Goal: Information Seeking & Learning: Learn about a topic

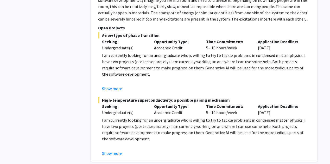
scroll to position [2545, 0]
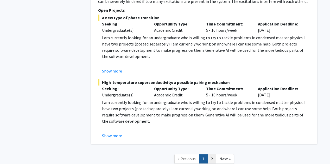
click at [210, 154] on link "2" at bounding box center [211, 158] width 9 height 9
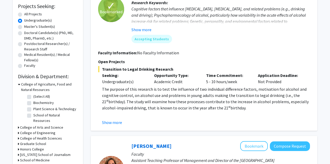
scroll to position [89, 0]
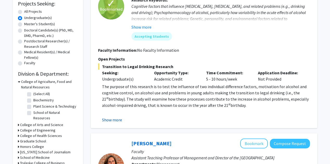
click at [117, 118] on button "Show more" at bounding box center [112, 120] width 20 height 6
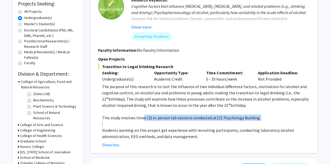
drag, startPoint x: 143, startPoint y: 119, endPoint x: 151, endPoint y: 126, distance: 10.7
click at [151, 126] on div "The purpose of this research is to test the influence of two individual differe…" at bounding box center [206, 111] width 208 height 56
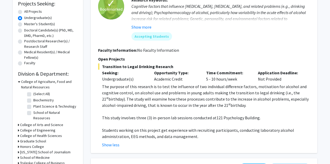
click at [150, 137] on p "Students working on this project get experience with recruiting participants, c…" at bounding box center [206, 133] width 208 height 12
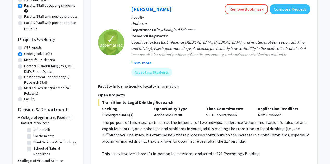
scroll to position [53, 0]
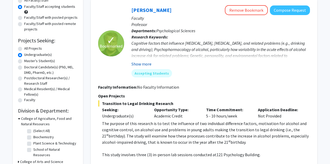
click at [148, 61] on button "Show more" at bounding box center [141, 64] width 20 height 6
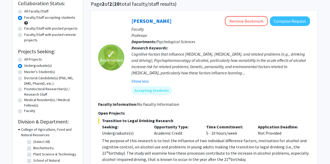
scroll to position [41, 0]
click at [275, 19] on button "Compose Request" at bounding box center [290, 22] width 40 height 10
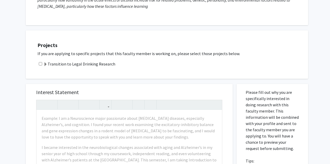
scroll to position [94, 0]
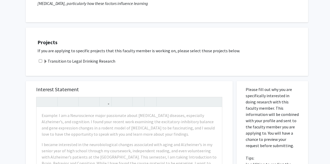
click at [41, 63] on div "Transition to Legal Drinking Research" at bounding box center [169, 61] width 265 height 6
click at [40, 59] on input "checkbox" at bounding box center [40, 60] width 3 height 3
checkbox input "true"
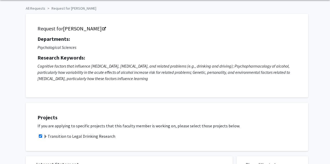
scroll to position [0, 0]
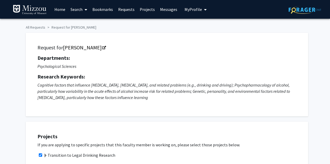
click at [83, 10] on span at bounding box center [84, 10] width 5 height 18
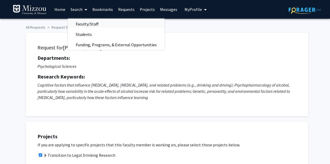
click at [92, 20] on span "Faculty/Staff" at bounding box center [87, 24] width 38 height 10
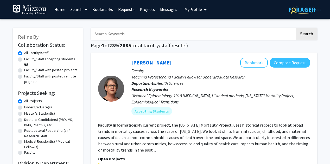
click at [189, 11] on span "My Profile" at bounding box center [192, 9] width 17 height 5
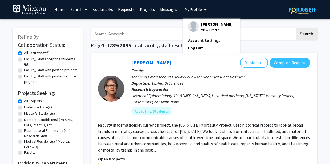
click at [195, 28] on img at bounding box center [193, 26] width 10 height 10
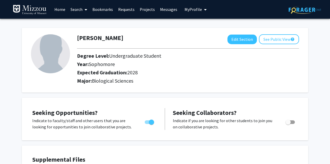
click at [70, 11] on link "Search" at bounding box center [79, 9] width 22 height 18
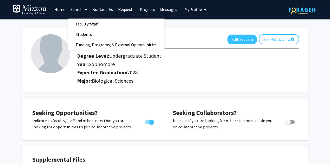
click at [60, 8] on link "Home" at bounding box center [60, 9] width 16 height 18
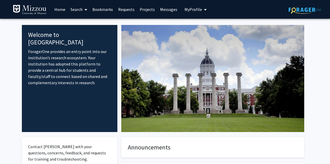
click at [83, 10] on span at bounding box center [84, 10] width 5 height 18
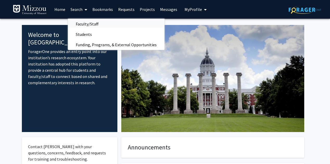
click at [87, 24] on span "Faculty/Staff" at bounding box center [87, 24] width 38 height 10
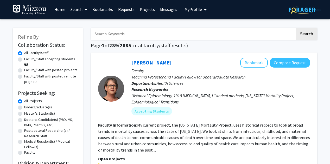
click at [128, 35] on input "Search Keywords" at bounding box center [193, 34] width 204 height 12
click at [296, 28] on button "Search" at bounding box center [306, 34] width 21 height 12
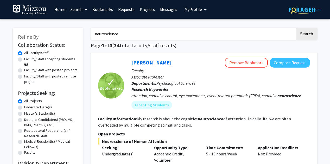
click at [106, 35] on input "neuroscience" at bounding box center [193, 34] width 204 height 12
click at [296, 28] on button "Search" at bounding box center [306, 34] width 21 height 12
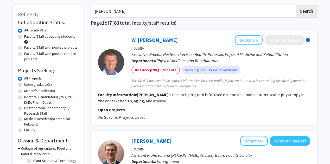
scroll to position [23, 0]
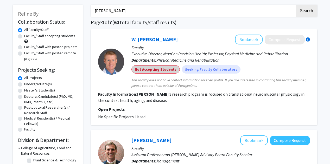
click at [147, 70] on mat-chip "Not Accepting Students" at bounding box center [155, 69] width 48 height 8
click at [138, 89] on fg-search-faculty "W. [PERSON_NAME] Bookmark Compose Request Faculty Executive Director, NextGen P…" at bounding box center [204, 77] width 212 height 85
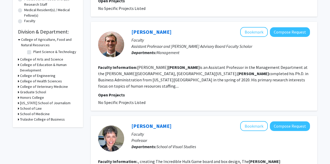
scroll to position [0, 0]
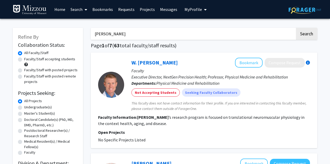
drag, startPoint x: 134, startPoint y: 34, endPoint x: 81, endPoint y: 29, distance: 53.5
type input "mittendorfer"
click at [296, 28] on button "Search" at bounding box center [306, 34] width 21 height 12
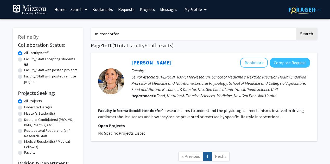
click at [144, 62] on link "[PERSON_NAME]" at bounding box center [151, 62] width 40 height 7
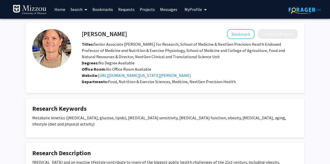
click at [80, 9] on link "Search" at bounding box center [79, 9] width 22 height 18
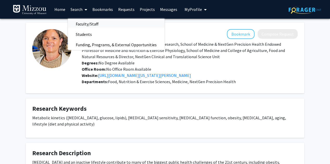
click at [82, 23] on span "Faculty/Staff" at bounding box center [87, 24] width 38 height 10
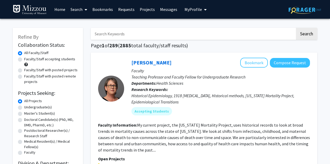
click at [114, 36] on input "Search Keywords" at bounding box center [193, 34] width 204 height 12
click at [296, 28] on button "Search" at bounding box center [306, 34] width 21 height 12
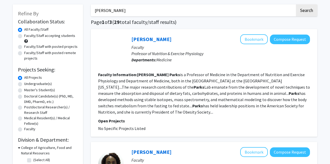
scroll to position [24, 0]
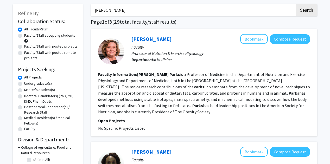
drag, startPoint x: 144, startPoint y: 9, endPoint x: 71, endPoint y: 14, distance: 73.0
paste input "[PERSON_NAME]"
type input "[PERSON_NAME]"
click at [296, 4] on button "Search" at bounding box center [306, 10] width 21 height 12
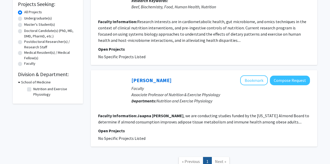
scroll to position [28, 0]
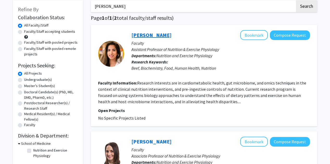
click at [146, 34] on link "[PERSON_NAME]" at bounding box center [151, 35] width 40 height 7
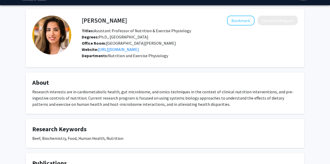
scroll to position [13, 0]
